Goal: Task Accomplishment & Management: Use online tool/utility

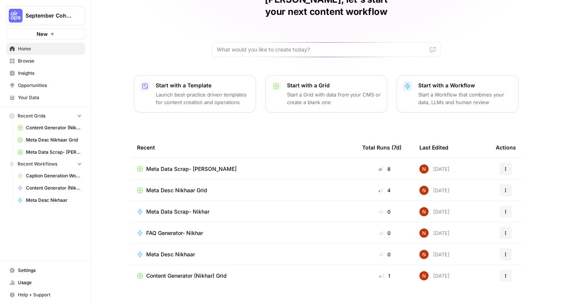
scroll to position [44, 0]
click at [198, 226] on td "FAQ Generator- Nikhar" at bounding box center [243, 232] width 225 height 21
click at [194, 229] on span "FAQ Generator- Nikhar" at bounding box center [174, 233] width 57 height 8
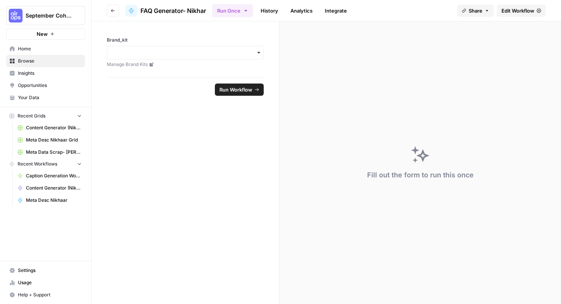
click at [517, 10] on span "Edit Workflow" at bounding box center [517, 11] width 33 height 8
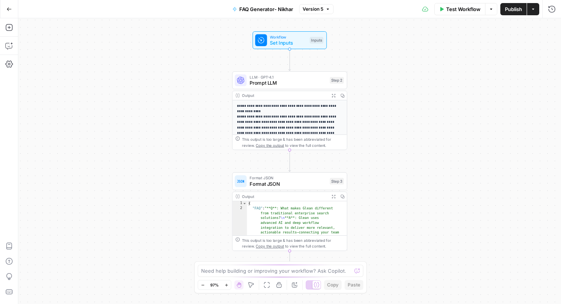
click at [293, 80] on span "Prompt LLM" at bounding box center [288, 82] width 77 height 7
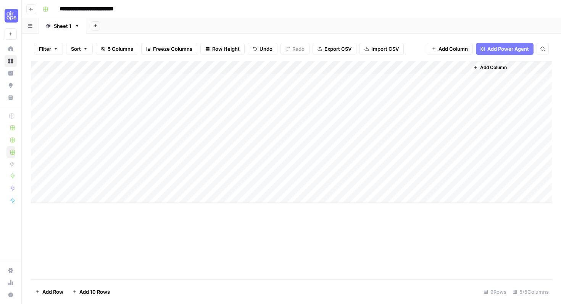
click at [371, 52] on span "Import CSV" at bounding box center [384, 49] width 27 height 8
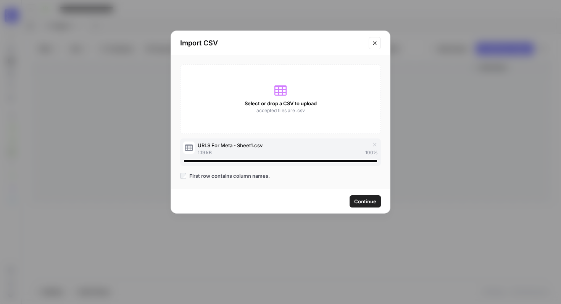
click at [363, 205] on span "Continue" at bounding box center [365, 202] width 22 height 8
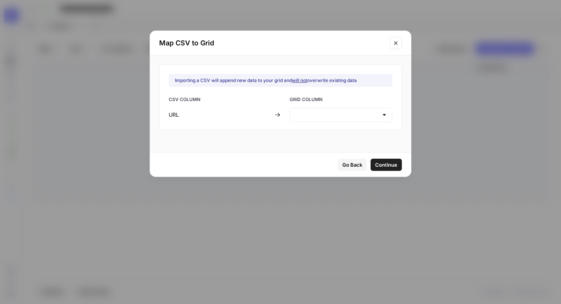
type input "Create new column"
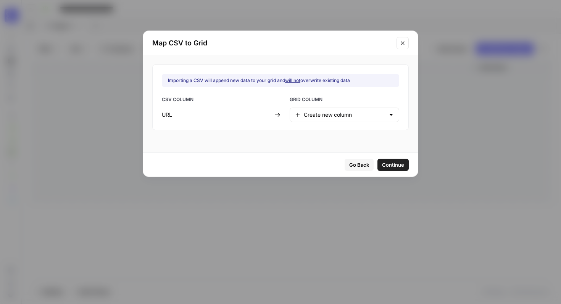
click at [385, 169] on button "Continue" at bounding box center [392, 165] width 31 height 12
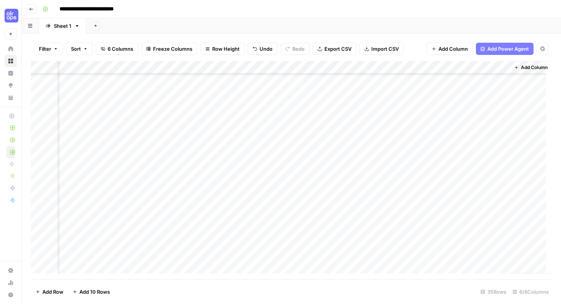
scroll to position [64, 0]
click at [75, 26] on icon "button" at bounding box center [76, 25] width 5 height 5
click at [87, 46] on button "Duplicate Sheet" at bounding box center [104, 51] width 54 height 11
click at [372, 46] on span "Import CSV" at bounding box center [384, 49] width 27 height 8
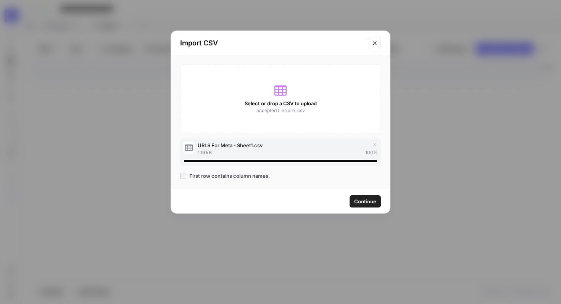
click at [365, 200] on span "Continue" at bounding box center [365, 202] width 22 height 8
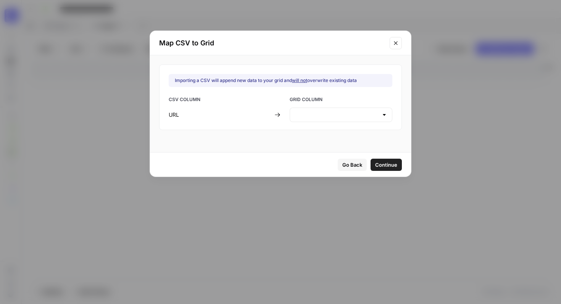
type input "Create new column"
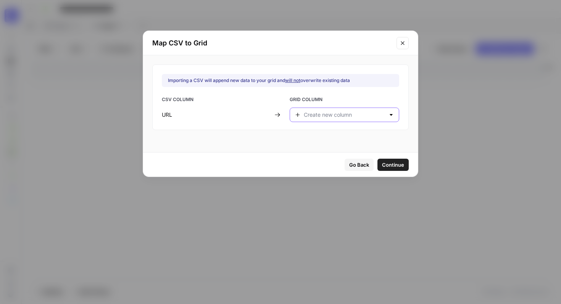
click at [342, 115] on input "text" at bounding box center [344, 115] width 81 height 8
click at [326, 141] on span "URL" at bounding box center [338, 145] width 66 height 8
type input "URL"
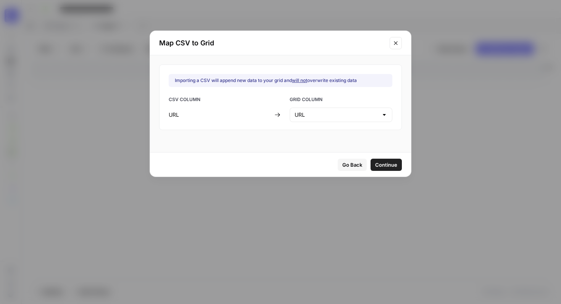
click at [377, 166] on span "Continue" at bounding box center [386, 165] width 22 height 8
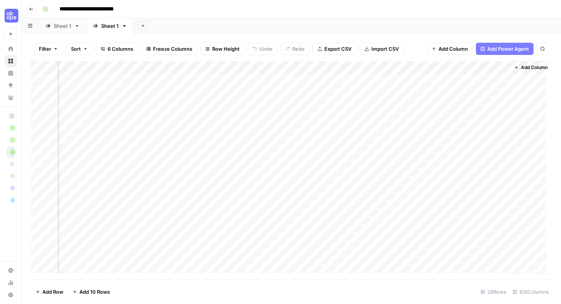
scroll to position [0, 0]
click at [483, 63] on div "Add Column" at bounding box center [291, 170] width 521 height 218
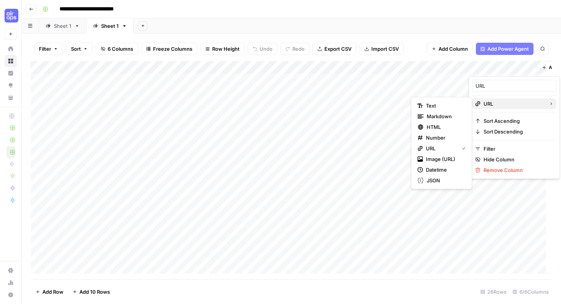
click at [487, 102] on span "URL" at bounding box center [513, 104] width 59 height 8
click at [516, 103] on span "URL" at bounding box center [513, 104] width 59 height 8
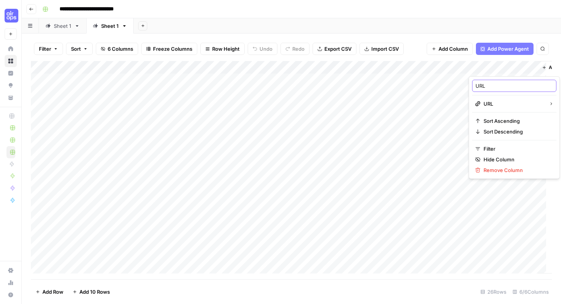
click at [501, 87] on input "URL" at bounding box center [514, 86] width 77 height 8
click at [285, 123] on div "Add Column" at bounding box center [291, 170] width 521 height 218
click at [99, 80] on div "Add Column" at bounding box center [291, 170] width 521 height 218
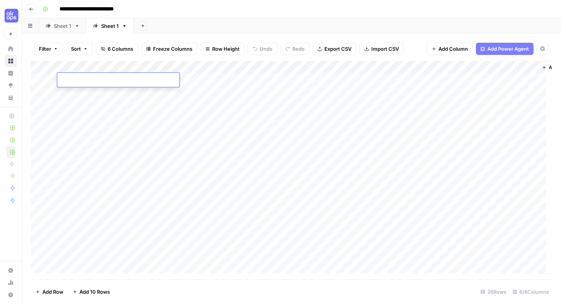
click at [99, 80] on textarea at bounding box center [118, 80] width 122 height 11
click at [482, 201] on div "Add Column" at bounding box center [291, 170] width 521 height 218
click at [111, 25] on div "Sheet 1" at bounding box center [110, 26] width 18 height 8
click at [505, 64] on div "Add Column" at bounding box center [291, 170] width 521 height 218
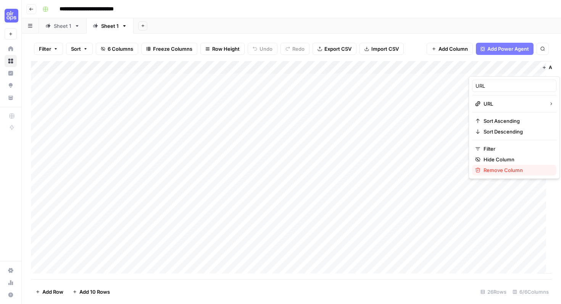
click at [495, 170] on span "Remove Column" at bounding box center [517, 170] width 67 height 8
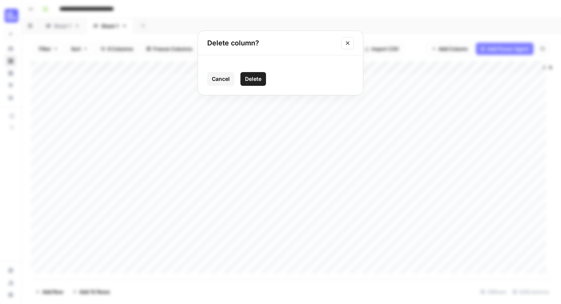
click at [250, 73] on button "Delete" at bounding box center [253, 79] width 26 height 14
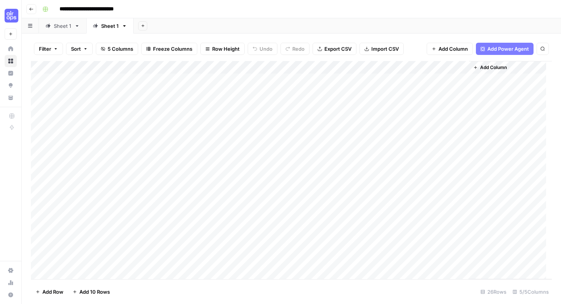
click at [380, 49] on span "Import CSV" at bounding box center [384, 49] width 27 height 8
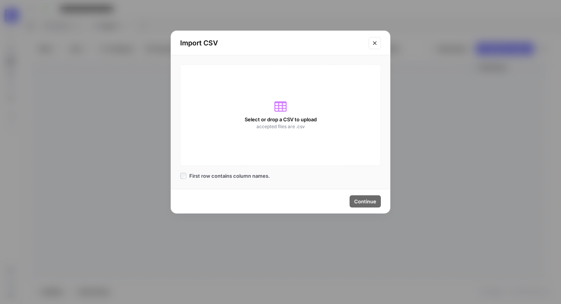
click at [189, 174] on div "First row contains column names." at bounding box center [225, 176] width 90 height 8
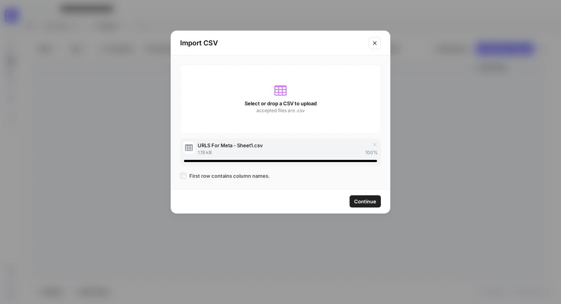
click at [365, 205] on button "Continue" at bounding box center [365, 201] width 31 height 12
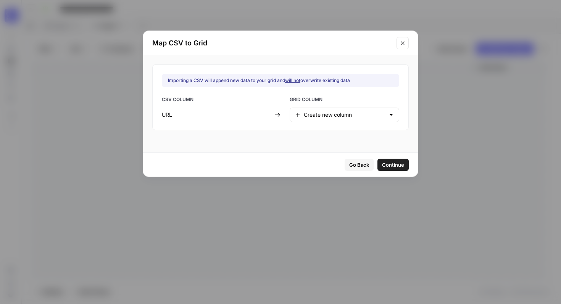
drag, startPoint x: 366, startPoint y: 199, endPoint x: 242, endPoint y: 201, distance: 124.4
click at [242, 201] on div "Map CSV to Grid Importing a CSV will append new data to your grid and will not …" at bounding box center [280, 152] width 561 height 304
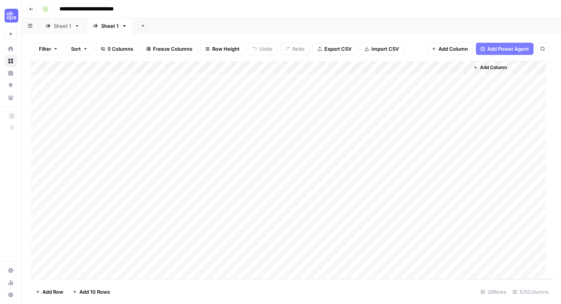
click at [378, 51] on span "Import CSV" at bounding box center [384, 49] width 27 height 8
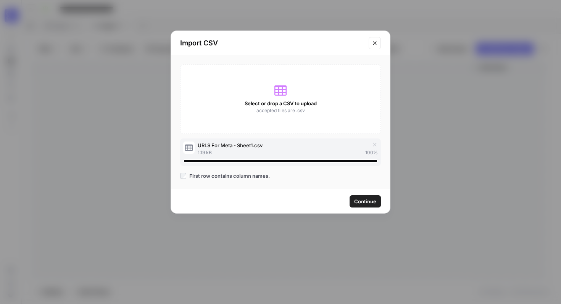
click at [360, 203] on span "Continue" at bounding box center [365, 202] width 22 height 8
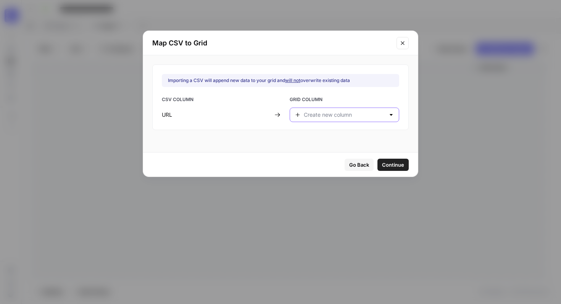
click at [333, 114] on input "text" at bounding box center [344, 115] width 81 height 8
click at [328, 131] on span "Blog URL" at bounding box center [338, 134] width 66 height 8
type input "Blog URL"
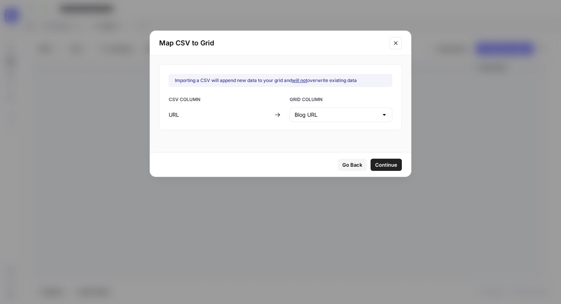
click at [379, 161] on span "Continue" at bounding box center [386, 165] width 22 height 8
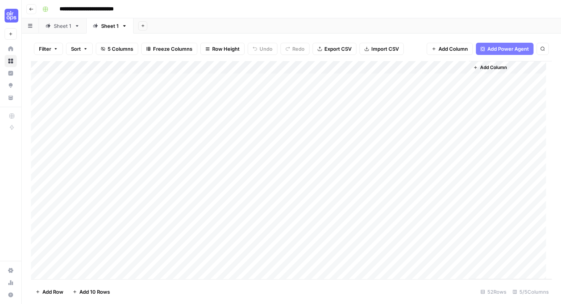
click at [39, 78] on div "Add Column" at bounding box center [291, 170] width 521 height 218
click at [216, 114] on div "Add Column" at bounding box center [291, 170] width 521 height 218
click at [211, 127] on div "Add Column" at bounding box center [291, 170] width 521 height 218
click at [212, 140] on div "Add Column" at bounding box center [291, 170] width 521 height 218
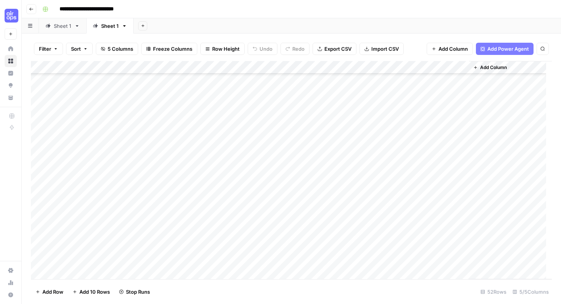
click at [215, 155] on div "Add Column" at bounding box center [291, 170] width 521 height 218
click at [213, 168] on div "Add Column" at bounding box center [291, 170] width 521 height 218
click at [217, 180] on div "Add Column" at bounding box center [291, 170] width 521 height 218
click at [233, 193] on div "Add Column" at bounding box center [291, 170] width 521 height 218
click at [239, 207] on div "Add Column" at bounding box center [291, 170] width 521 height 218
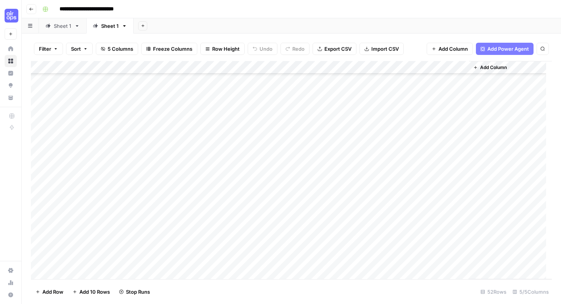
click at [233, 222] on div "Add Column" at bounding box center [291, 170] width 521 height 218
click at [231, 234] on div "Add Column" at bounding box center [291, 170] width 521 height 218
click at [231, 245] on div "Add Column" at bounding box center [291, 170] width 521 height 218
click at [229, 236] on div "Add Column" at bounding box center [291, 170] width 521 height 218
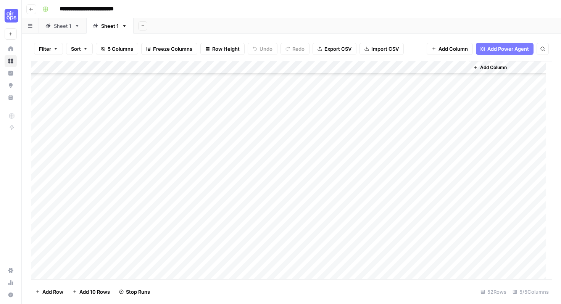
click at [234, 248] on div "Add Column" at bounding box center [291, 170] width 521 height 218
click at [233, 261] on div "Add Column" at bounding box center [291, 170] width 521 height 218
click at [231, 270] on div "Add Column" at bounding box center [291, 170] width 521 height 218
click at [216, 142] on div "Add Column" at bounding box center [291, 170] width 521 height 218
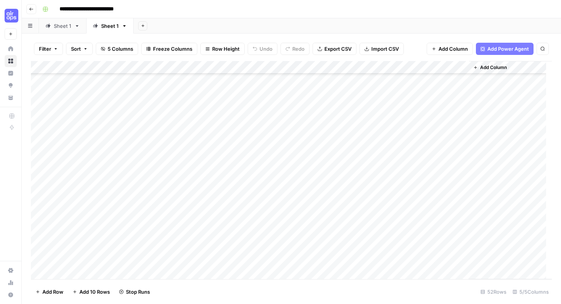
click at [219, 155] on div "Add Column" at bounding box center [291, 170] width 521 height 218
click at [219, 166] on div "Add Column" at bounding box center [291, 170] width 521 height 218
click at [219, 175] on div "Add Column" at bounding box center [291, 170] width 521 height 218
click at [217, 154] on div "Add Column" at bounding box center [291, 170] width 521 height 218
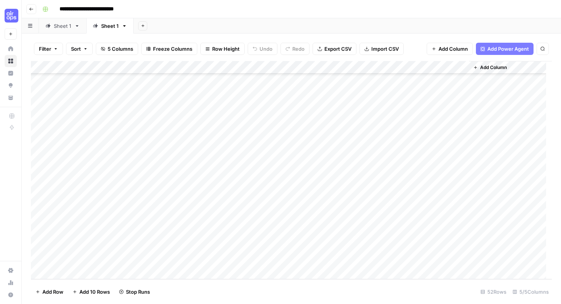
click at [221, 260] on div "Add Column" at bounding box center [291, 170] width 521 height 218
click at [257, 67] on div "Add Column" at bounding box center [291, 170] width 521 height 218
click at [273, 87] on span "All Rows" at bounding box center [283, 85] width 48 height 8
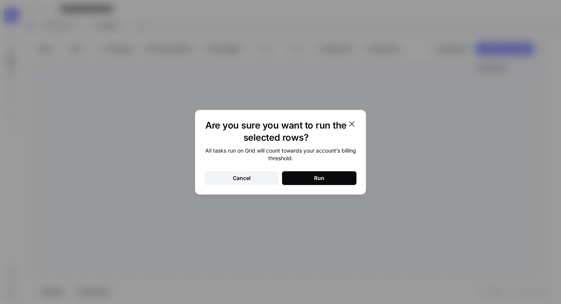
click at [355, 124] on icon "button" at bounding box center [351, 123] width 9 height 9
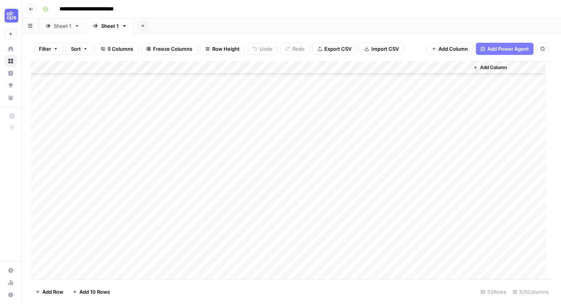
scroll to position [482, 0]
click at [227, 182] on div "Add Column" at bounding box center [291, 170] width 521 height 218
click at [218, 182] on div "Add Column" at bounding box center [291, 170] width 521 height 218
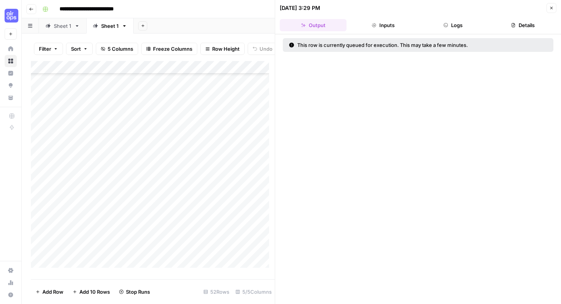
click at [553, 8] on icon "button" at bounding box center [551, 8] width 5 height 5
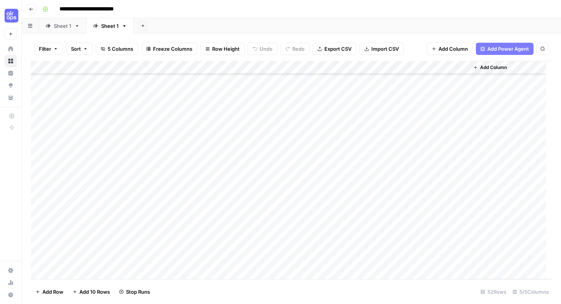
scroll to position [482, 0]
click at [213, 196] on div "Add Column" at bounding box center [291, 170] width 521 height 218
click at [214, 208] on div "Add Column" at bounding box center [291, 170] width 521 height 218
click at [215, 222] on div "Add Column" at bounding box center [291, 170] width 521 height 218
click at [214, 235] on div "Add Column" at bounding box center [291, 170] width 521 height 218
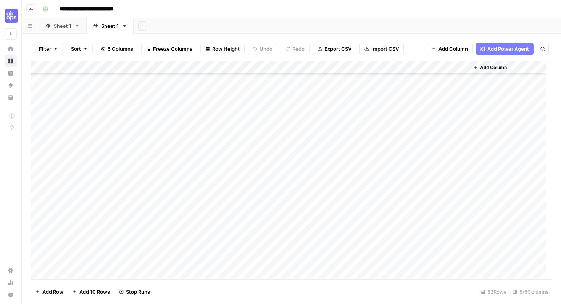
click at [214, 248] on div "Add Column" at bounding box center [291, 170] width 521 height 218
click at [206, 177] on div "Add Column" at bounding box center [291, 170] width 521 height 218
click at [178, 124] on div "Add Column" at bounding box center [291, 170] width 521 height 218
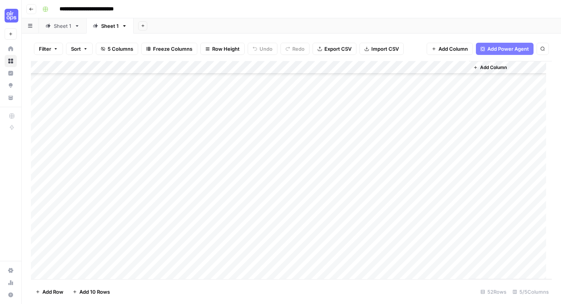
scroll to position [482, 0]
click at [332, 45] on button "Export CSV" at bounding box center [335, 49] width 44 height 12
